Goal: Information Seeking & Learning: Check status

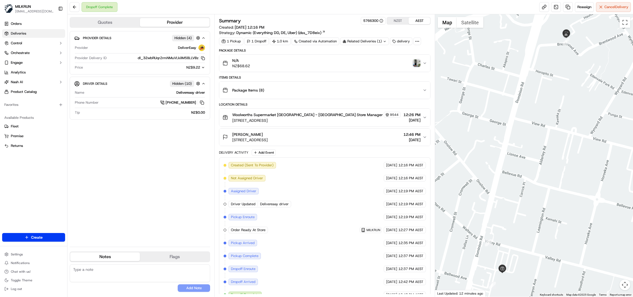
click at [32, 35] on link "Deliveries" at bounding box center [33, 33] width 63 height 9
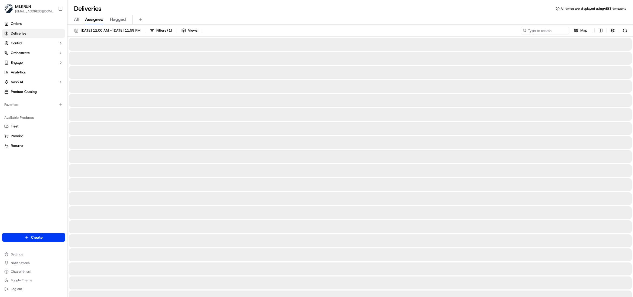
click at [78, 18] on span "All" at bounding box center [76, 19] width 5 height 6
click at [541, 28] on input at bounding box center [537, 31] width 65 height 8
paste input "02d34792-d392-4100-9a03-ce70391b126b"
type input "02d34792-d392-4100-9a03-ce70391b126b"
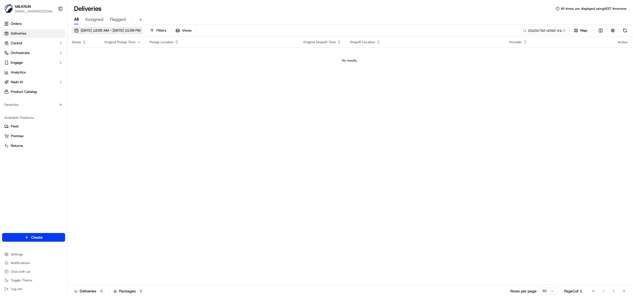
click at [107, 29] on span "20/09/2025 12:00 AM - 20/09/2025 11:59 PM" at bounding box center [111, 30] width 60 height 5
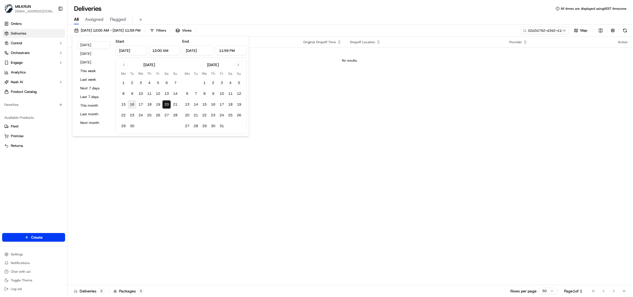
click at [133, 103] on button "16" at bounding box center [132, 104] width 9 height 9
type input "Sep 16, 2025"
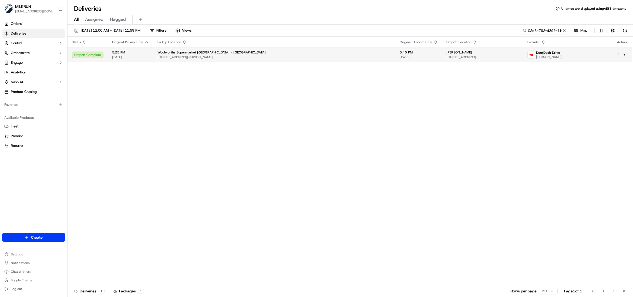
click at [200, 56] on span "160 Peachgrove Rd, Hamilton, Waikato 3216, NZ" at bounding box center [274, 57] width 234 height 4
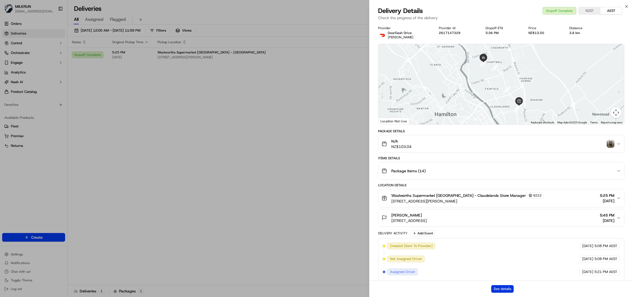
click at [494, 287] on button "See details" at bounding box center [502, 289] width 22 height 8
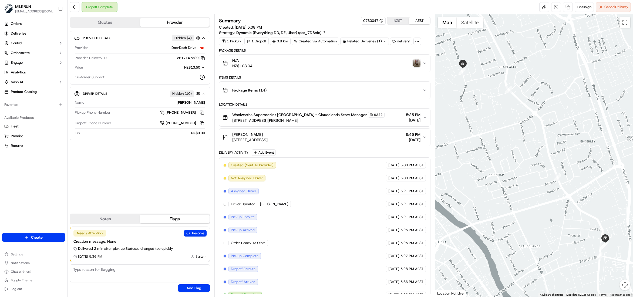
scroll to position [12, 0]
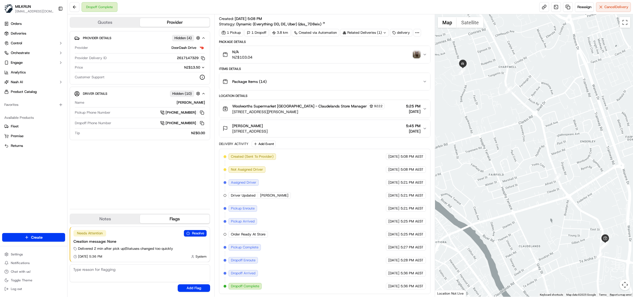
click at [418, 52] on img "button" at bounding box center [417, 55] width 8 height 8
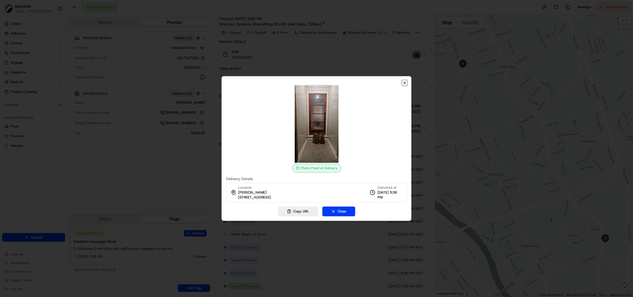
click at [404, 84] on icon "button" at bounding box center [405, 83] width 4 height 4
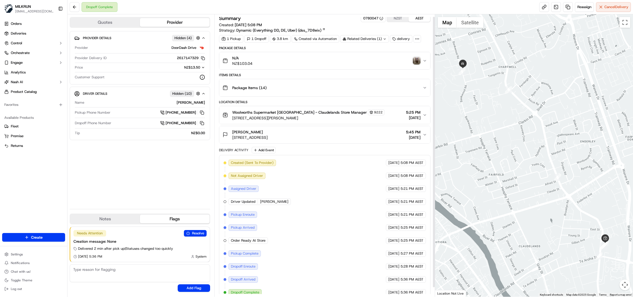
scroll to position [0, 0]
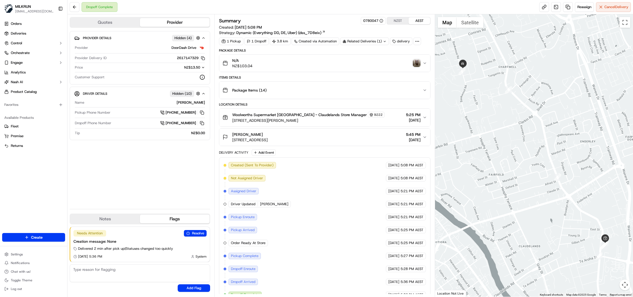
click at [417, 64] on img "button" at bounding box center [417, 63] width 8 height 8
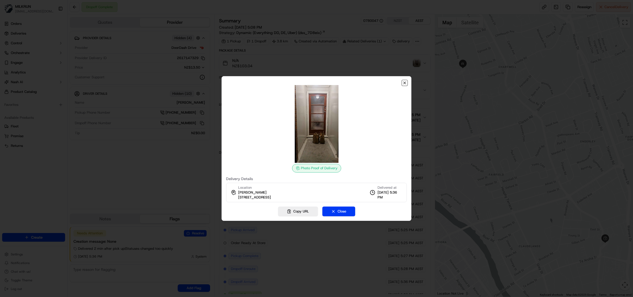
click at [405, 82] on icon "button" at bounding box center [405, 83] width 2 height 2
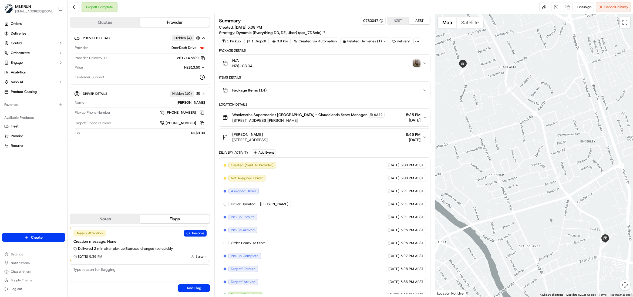
click at [590, 156] on div at bounding box center [534, 155] width 198 height 283
click at [417, 65] on img "button" at bounding box center [417, 63] width 8 height 8
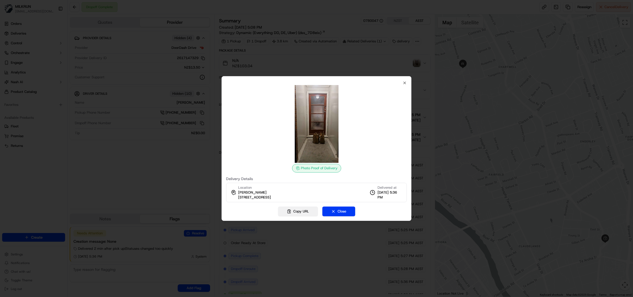
click at [295, 211] on button "Copy URL" at bounding box center [298, 212] width 40 height 10
click at [405, 83] on icon "button" at bounding box center [405, 83] width 2 height 2
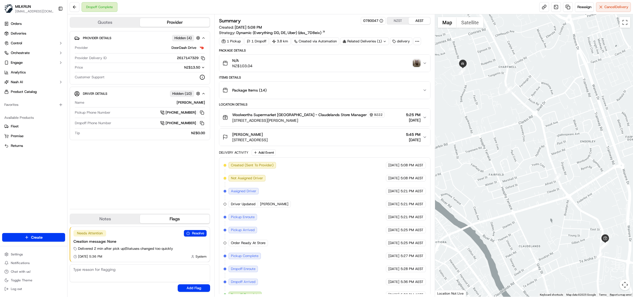
drag, startPoint x: 229, startPoint y: 143, endPoint x: 331, endPoint y: 143, distance: 102.1
click at [268, 143] on div "chevon mckinnon 132 Bankwood Road, Chartwell, Waikato Region 3210, NZ" at bounding box center [245, 137] width 45 height 11
click at [339, 143] on div "chevon mckinnon 132 Bankwood Road, Chartwell, Waikato Region 3210, NZ 5:45 PM 1…" at bounding box center [323, 137] width 200 height 11
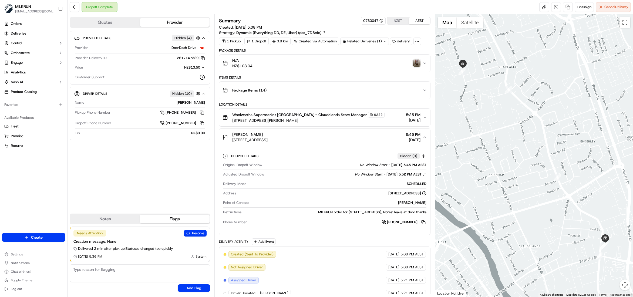
drag, startPoint x: 341, startPoint y: 142, endPoint x: 231, endPoint y: 145, distance: 110.8
click at [231, 145] on button "chevon mckinnon 132 Bankwood Road, Chartwell, Waikato Region 3210, NZ 5:45 PM 1…" at bounding box center [324, 137] width 211 height 17
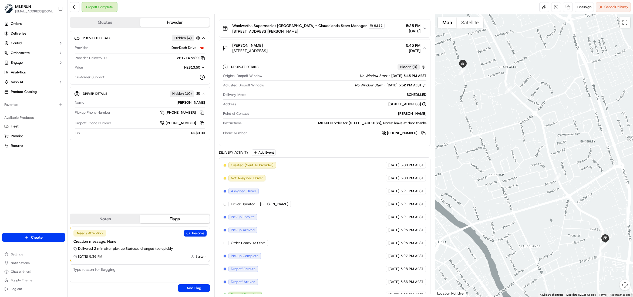
scroll to position [102, 0]
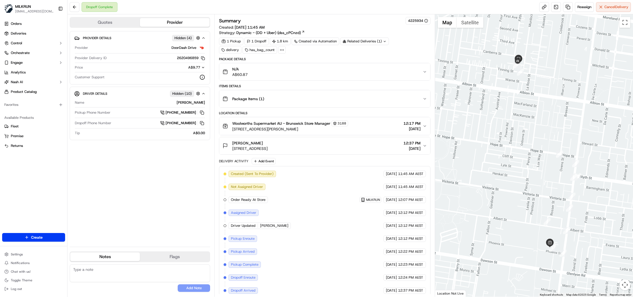
click at [424, 127] on icon "button" at bounding box center [425, 126] width 2 height 1
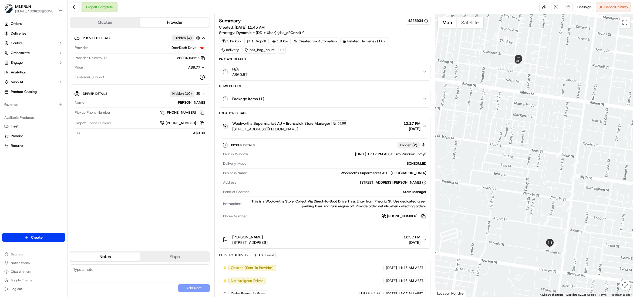
click at [423, 218] on button at bounding box center [424, 216] width 6 height 6
